Goal: Complete application form

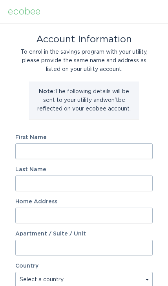
click at [60, 148] on input "First Name" at bounding box center [83, 151] width 137 height 16
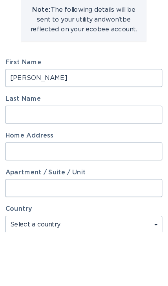
type input "[PERSON_NAME]"
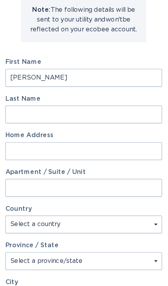
click at [28, 128] on input "Last Name" at bounding box center [83, 136] width 137 height 16
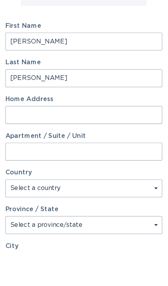
type input "[PERSON_NAME]"
click at [32, 161] on input "Home Address" at bounding box center [83, 169] width 137 height 16
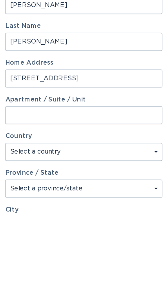
type input "[STREET_ADDRESS]"
click at [87, 193] on input "Apartment / Suite / Unit" at bounding box center [83, 201] width 137 height 16
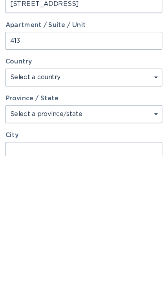
type input "413"
click at [96, 209] on select "Select a country [GEOGRAPHIC_DATA] [GEOGRAPHIC_DATA]" at bounding box center [83, 217] width 137 height 16
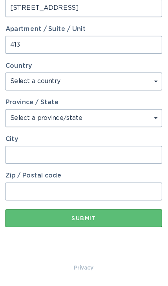
select select "US"
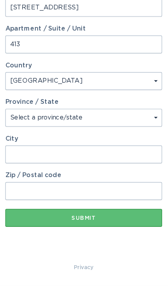
click at [79, 131] on select "Select a province/state [US_STATE] [US_STATE] [US_STATE] [US_STATE] [US_STATE] …" at bounding box center [83, 139] width 137 height 16
select select "NC"
click at [25, 163] on input "City" at bounding box center [83, 171] width 137 height 16
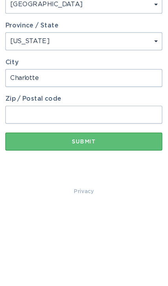
type input "Charlotte"
click at [76, 195] on input "Zip / Postal code" at bounding box center [83, 203] width 137 height 16
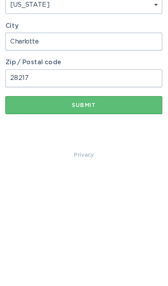
type input "28217"
click at [85, 224] on div "Submit" at bounding box center [83, 226] width 129 height 5
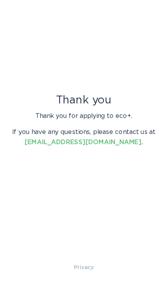
scroll to position [0, 0]
